Goal: Task Accomplishment & Management: Use online tool/utility

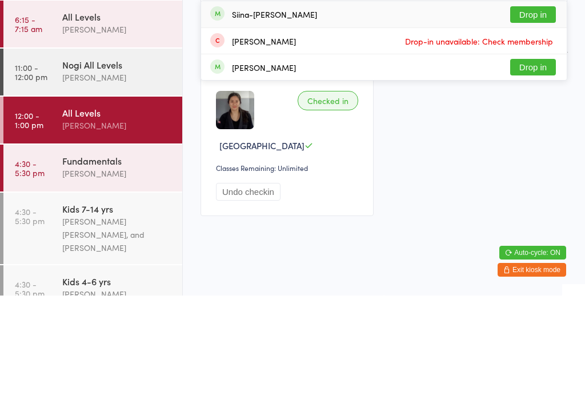
type input "Siin"
click at [531, 110] on button "Drop in" at bounding box center [533, 118] width 46 height 17
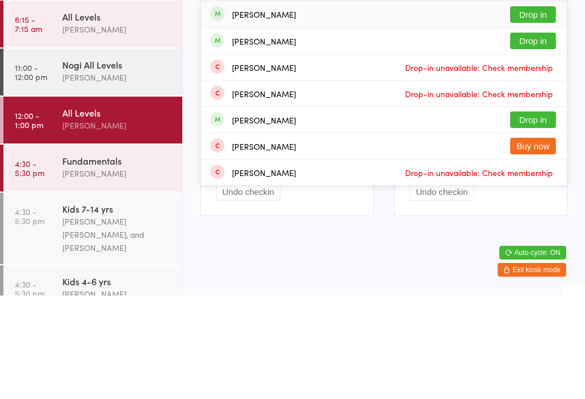
type input "adri"
click at [537, 110] on button "Drop in" at bounding box center [533, 118] width 46 height 17
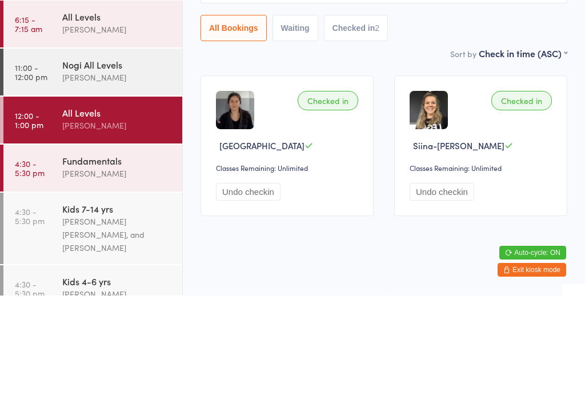
scroll to position [28, 0]
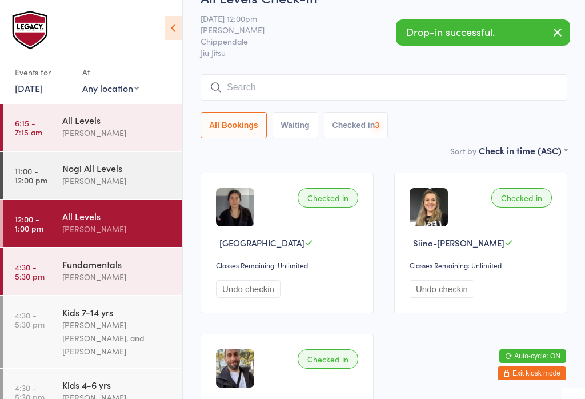
click at [418, 87] on input "search" at bounding box center [384, 87] width 367 height 26
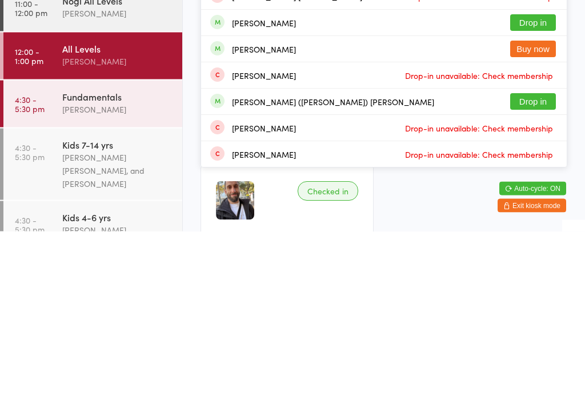
type input "Edwar"
click at [531, 261] on button "Drop in" at bounding box center [533, 269] width 46 height 17
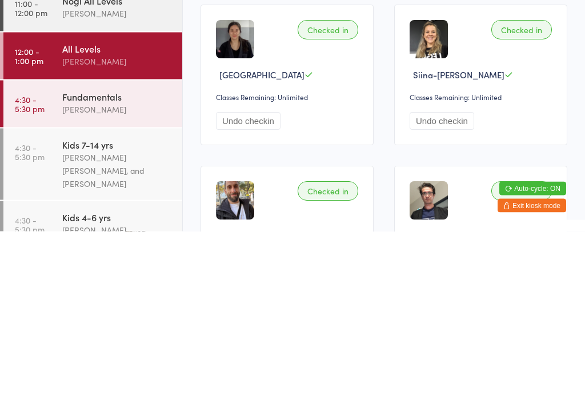
scroll to position [25, 0]
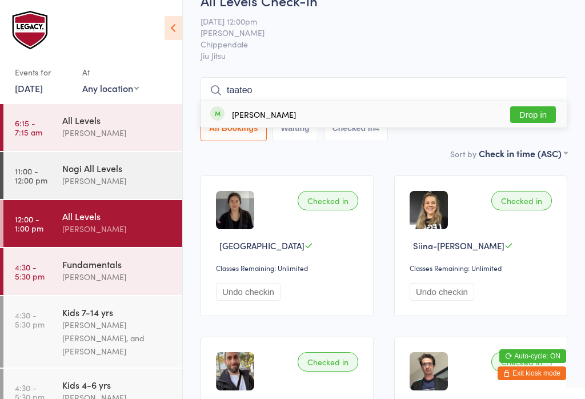
type input "taateo"
click at [531, 114] on button "Drop in" at bounding box center [533, 114] width 46 height 17
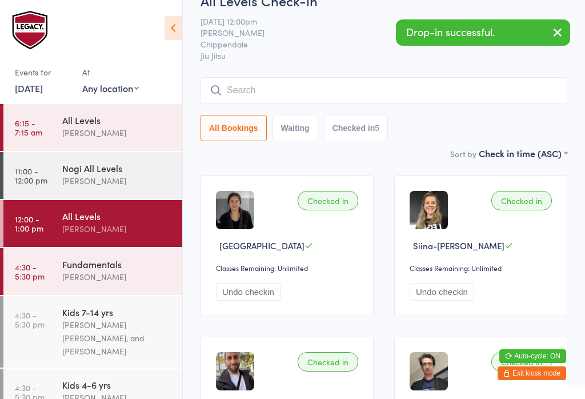
click at [427, 213] on img at bounding box center [429, 210] width 38 height 38
click at [438, 211] on img at bounding box center [429, 210] width 38 height 38
click at [435, 211] on img at bounding box center [429, 210] width 38 height 38
click at [430, 229] on img at bounding box center [429, 210] width 38 height 38
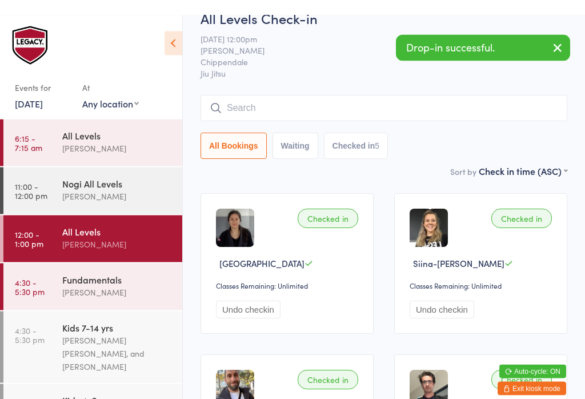
scroll to position [0, 0]
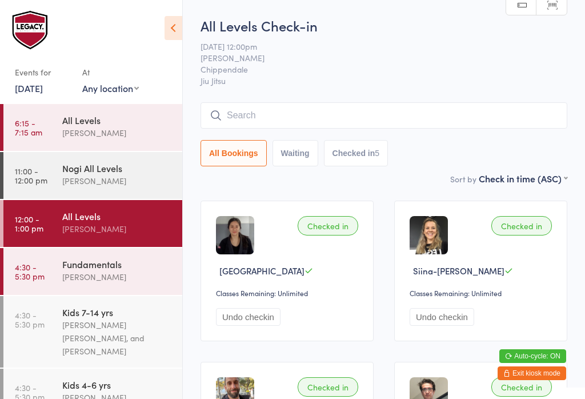
click at [298, 108] on input "search" at bounding box center [384, 115] width 367 height 26
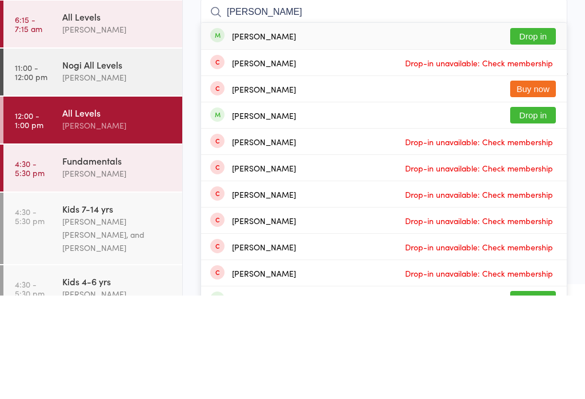
type input "[PERSON_NAME]"
click at [538, 131] on button "Drop in" at bounding box center [533, 139] width 46 height 17
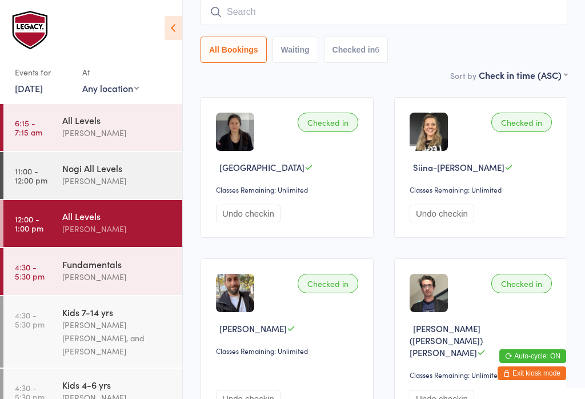
click at [405, 16] on input "search" at bounding box center [384, 12] width 367 height 26
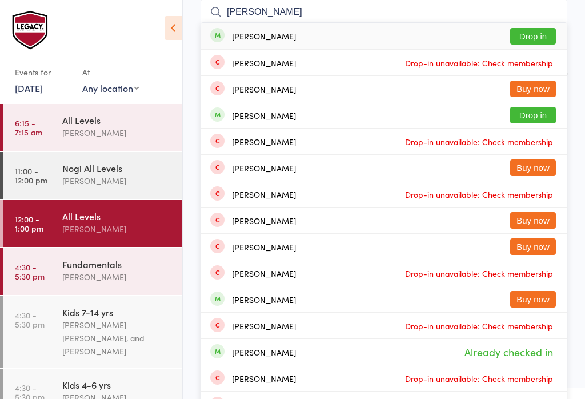
type input "[PERSON_NAME]"
click at [542, 32] on button "Drop in" at bounding box center [533, 36] width 46 height 17
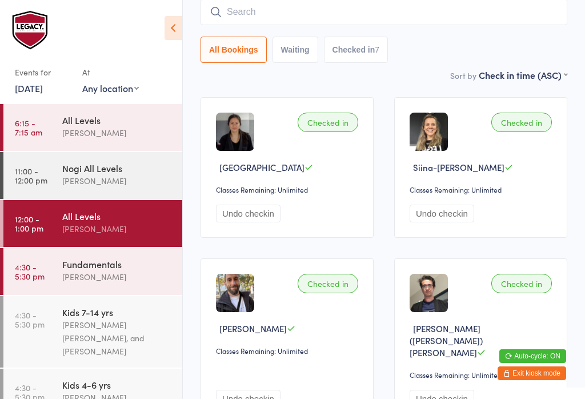
click at [320, 9] on input "search" at bounding box center [384, 12] width 367 height 26
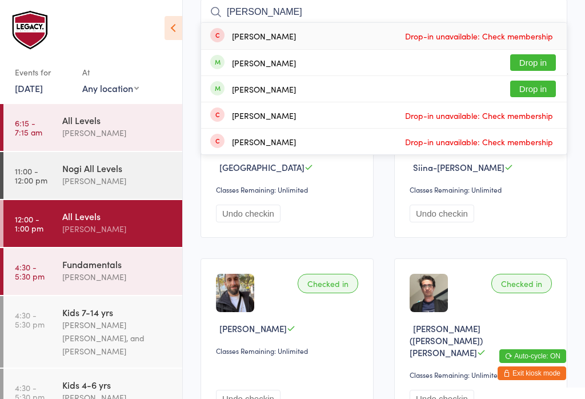
type input "[PERSON_NAME]"
click at [541, 62] on button "Drop in" at bounding box center [533, 62] width 46 height 17
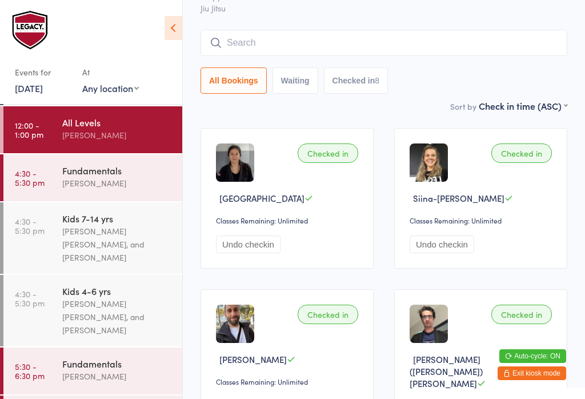
scroll to position [86, 0]
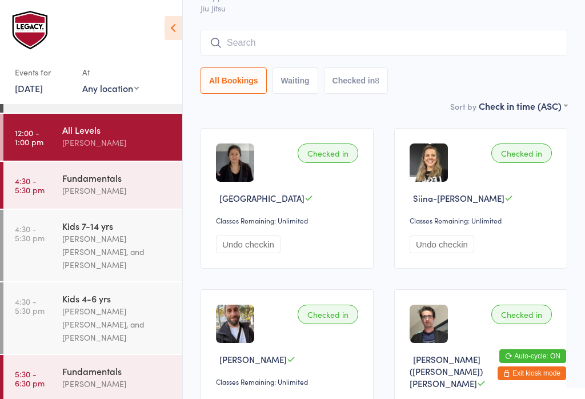
click at [333, 30] on input "search" at bounding box center [384, 43] width 367 height 26
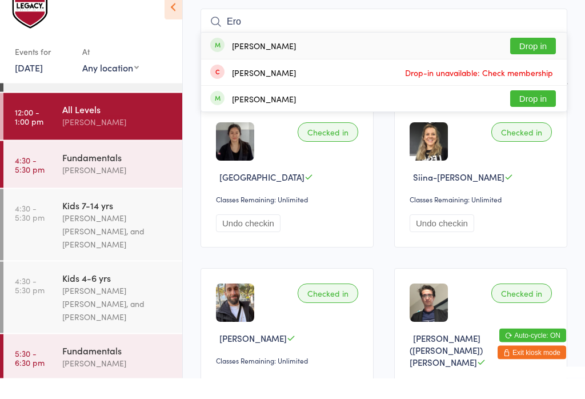
type input "Ero"
click at [301, 54] on div "Eros [PERSON_NAME] Drop in" at bounding box center [384, 67] width 366 height 26
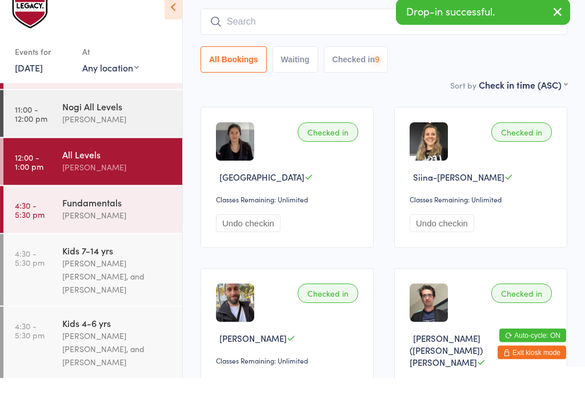
scroll to position [39, 0]
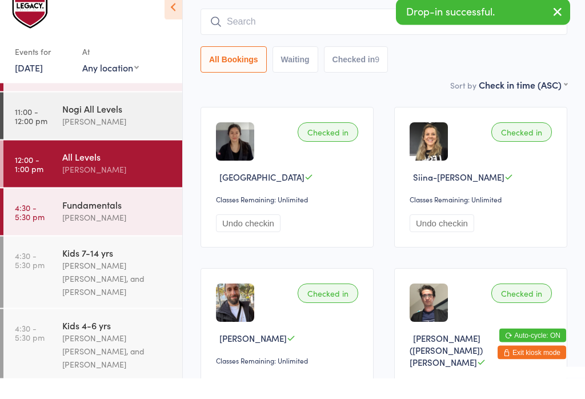
click at [137, 135] on div "[PERSON_NAME]" at bounding box center [117, 141] width 110 height 13
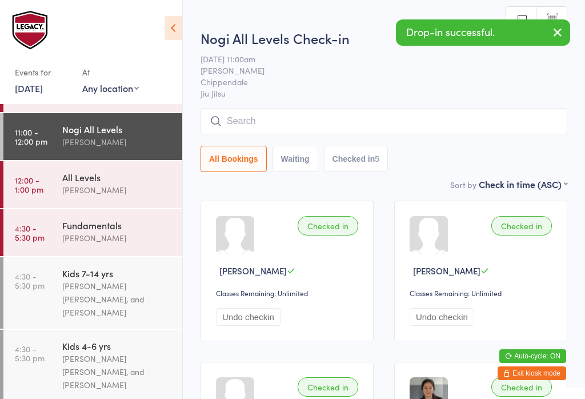
click at [335, 118] on input "search" at bounding box center [384, 121] width 367 height 26
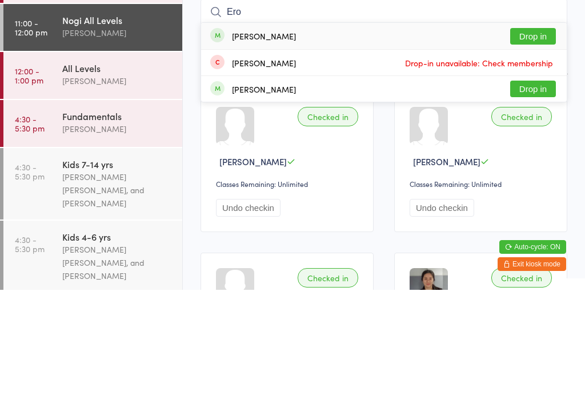
type input "Ero"
click at [312, 132] on div "Eros [PERSON_NAME] Drop in" at bounding box center [384, 145] width 366 height 26
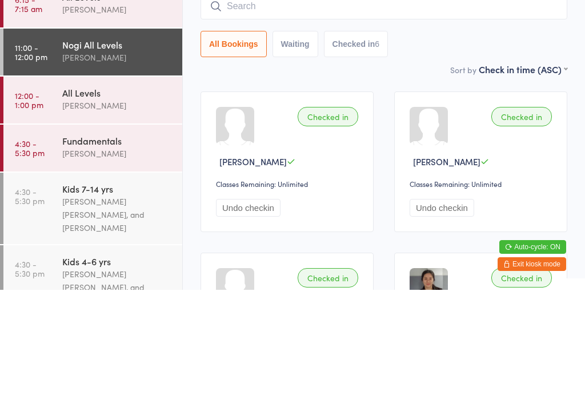
scroll to position [10, 0]
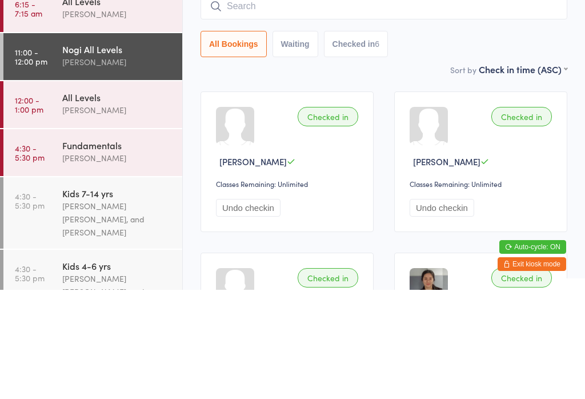
click at [132, 200] on div "All Levels" at bounding box center [117, 206] width 110 height 13
